Goal: Information Seeking & Learning: Learn about a topic

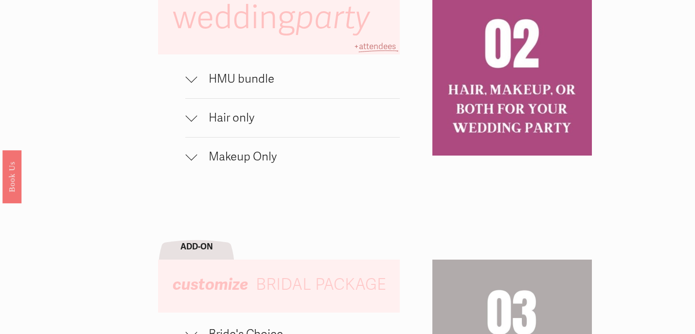
scroll to position [675, 0]
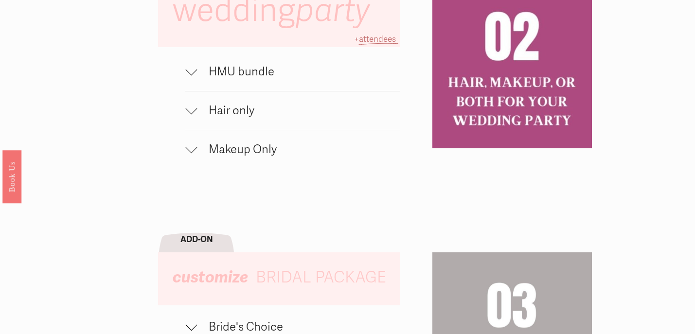
click at [193, 113] on div at bounding box center [191, 111] width 12 height 12
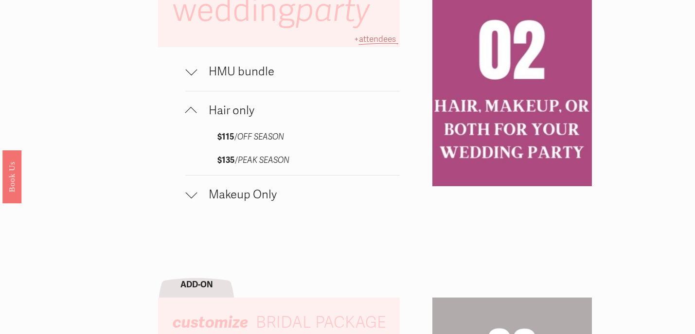
click at [193, 113] on div at bounding box center [191, 113] width 12 height 12
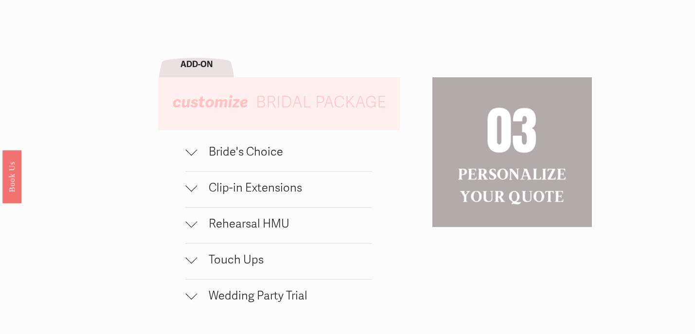
scroll to position [0, 0]
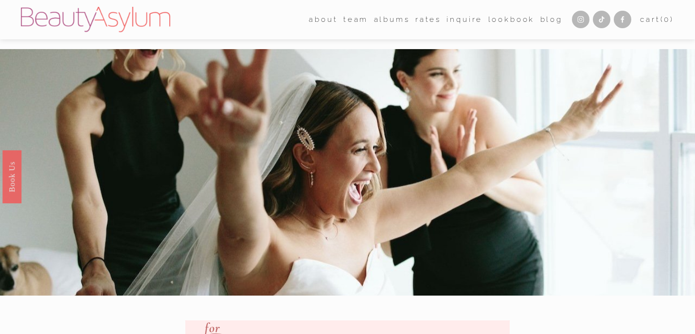
click at [416, 19] on link "Rates" at bounding box center [428, 19] width 26 height 15
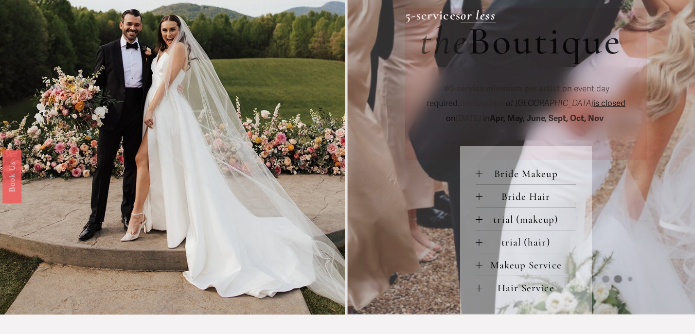
scroll to position [382, 0]
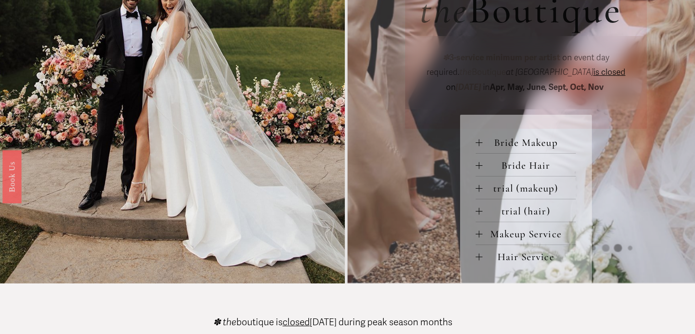
click at [476, 236] on div at bounding box center [478, 233] width 7 height 7
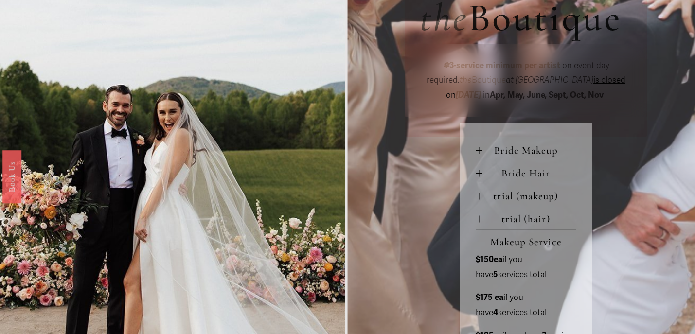
scroll to position [347, 0]
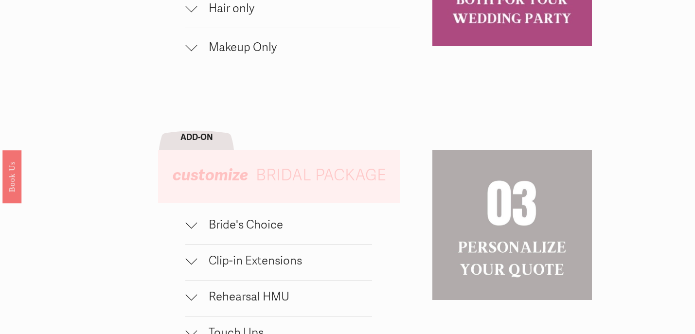
scroll to position [779, 0]
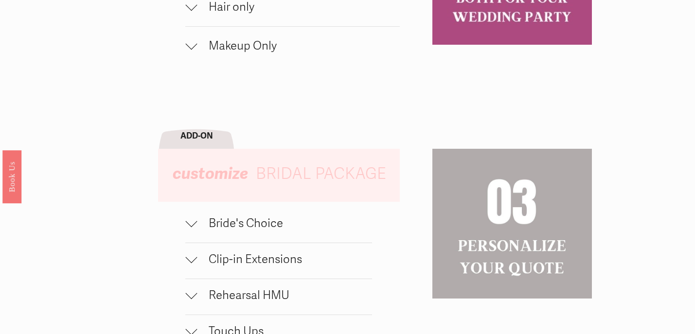
click at [193, 48] on div at bounding box center [191, 44] width 12 height 12
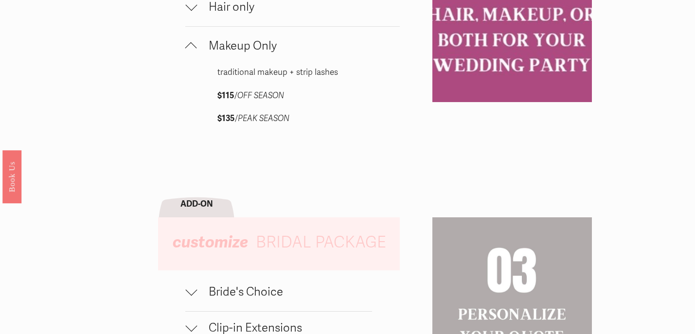
click at [193, 48] on div at bounding box center [191, 48] width 12 height 12
